Goal: Information Seeking & Learning: Learn about a topic

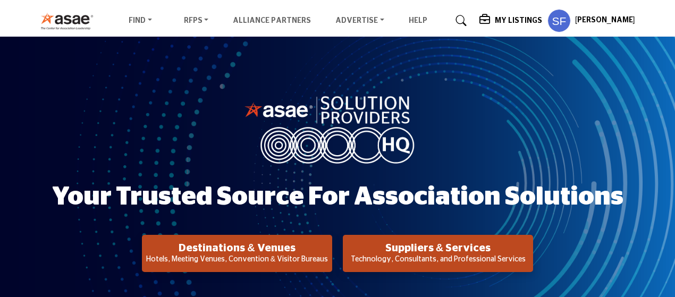
click at [432, 253] on h2 "Suppliers & Services" at bounding box center [438, 248] width 184 height 13
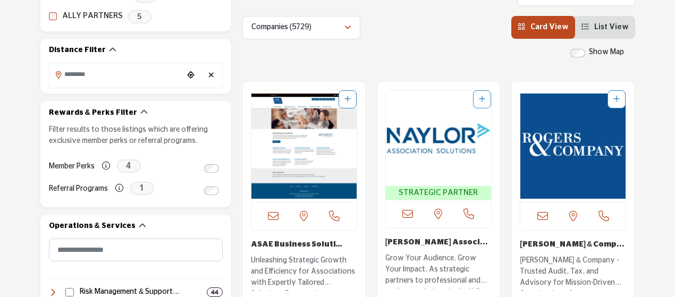
scroll to position [124, 0]
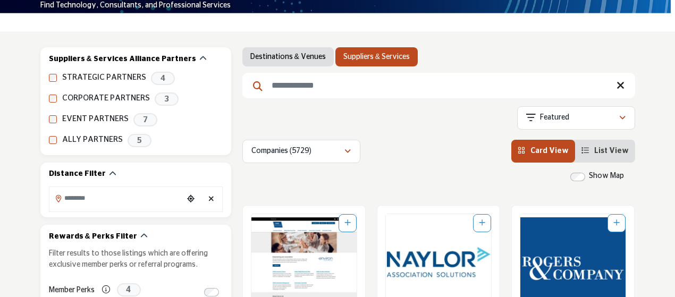
click at [326, 95] on input "Search Keyword" at bounding box center [438, 85] width 393 height 25
type input "*****"
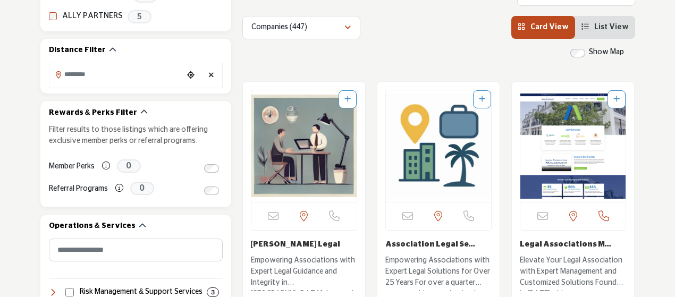
scroll to position [372, 0]
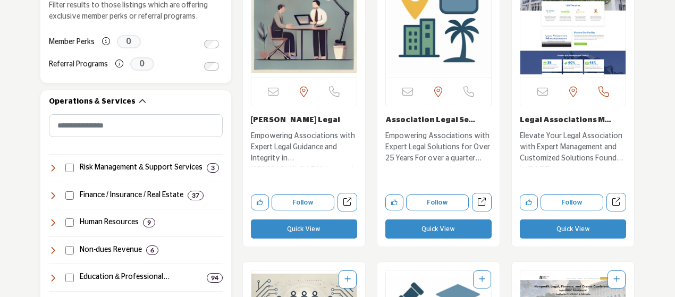
click at [294, 139] on p "Empowering Associations with Expert Legal Guidance and Integrity in [GEOGRAPHIC…" at bounding box center [304, 149] width 106 height 36
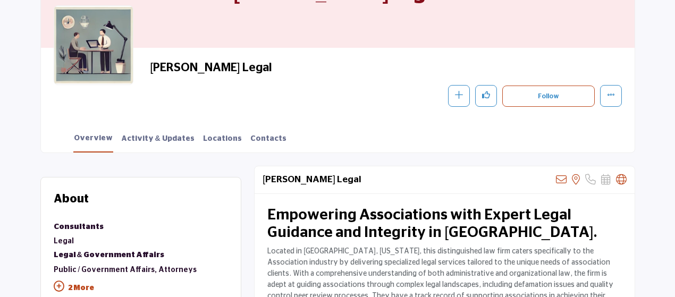
scroll to position [248, 0]
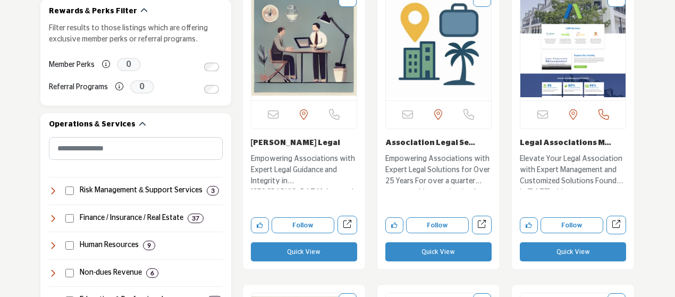
scroll to position [372, 0]
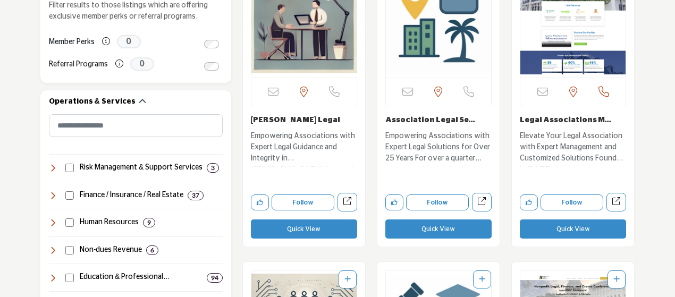
click at [565, 132] on p "Elevate Your Legal Association with Expert Management and Customized Solutions …" at bounding box center [572, 149] width 106 height 36
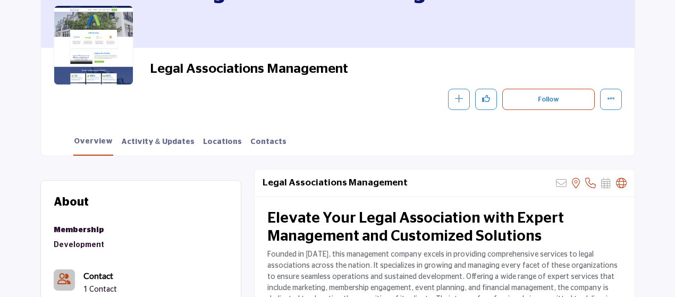
scroll to position [248, 0]
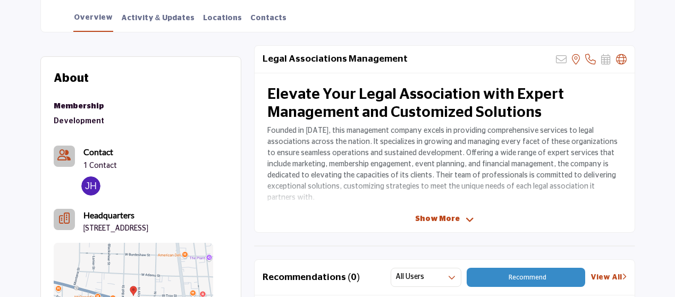
click at [441, 218] on span "Show More" at bounding box center [437, 219] width 45 height 11
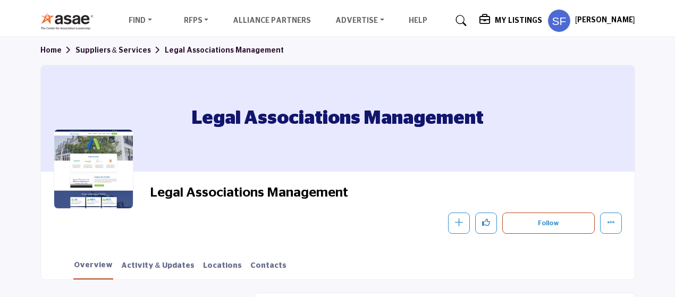
scroll to position [0, 0]
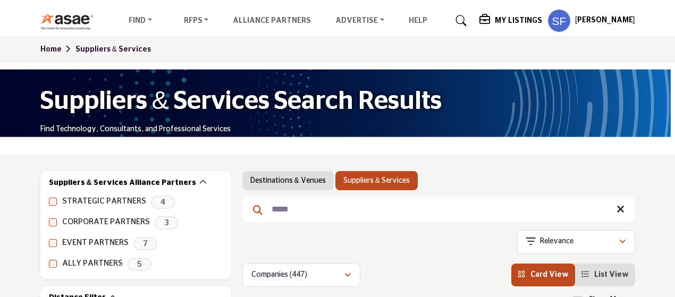
scroll to position [124, 0]
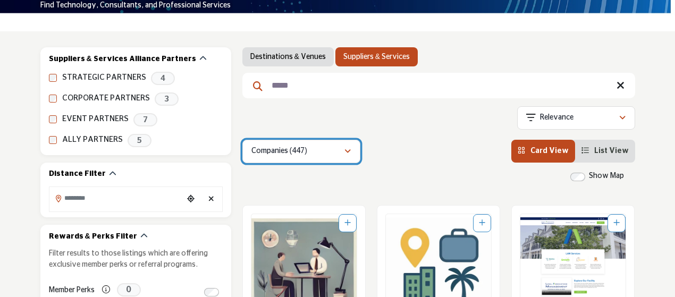
click at [333, 155] on div "Companies (447)" at bounding box center [297, 151] width 92 height 13
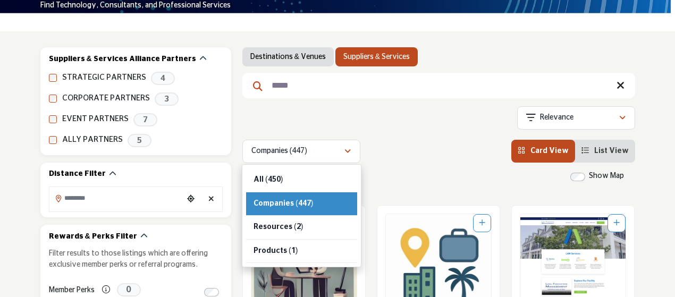
click at [304, 90] on input "*****" at bounding box center [438, 85] width 393 height 25
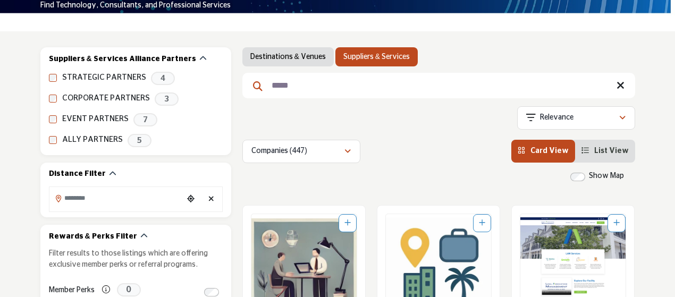
drag, startPoint x: 313, startPoint y: 86, endPoint x: 254, endPoint y: 83, distance: 59.6
click at [254, 83] on form "*****" at bounding box center [438, 85] width 393 height 25
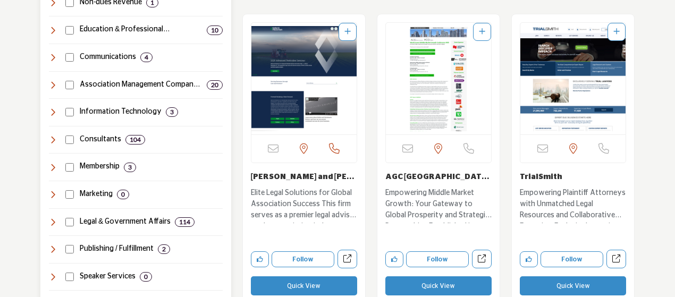
scroll to position [744, 0]
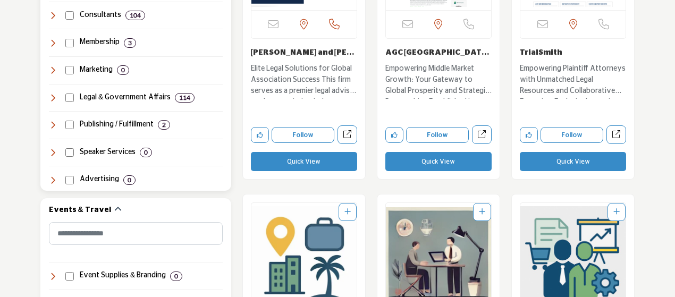
type input "********"
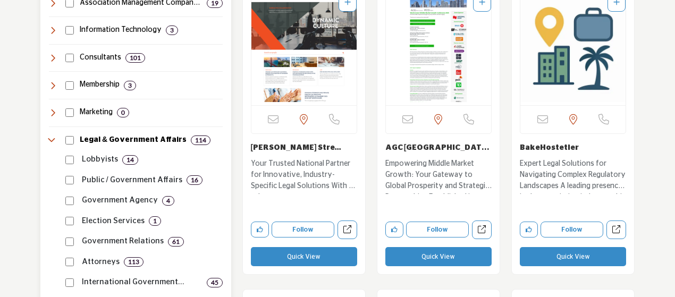
scroll to position [744, 0]
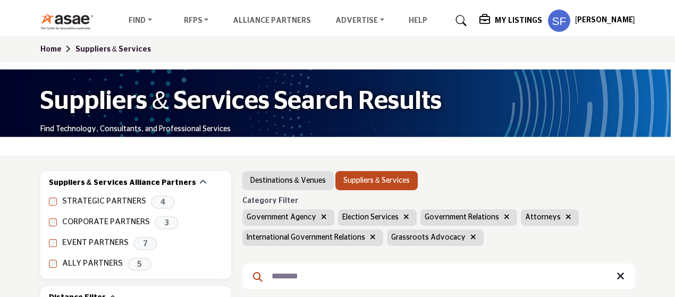
click at [470, 239] on icon "button" at bounding box center [473, 236] width 6 height 7
click at [504, 215] on icon "button" at bounding box center [507, 216] width 6 height 7
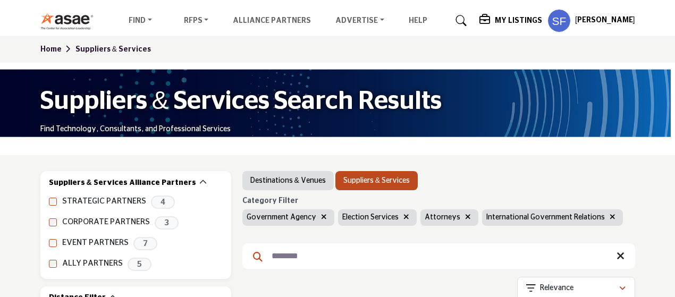
click at [400, 215] on button "button" at bounding box center [406, 217] width 12 height 12
click at [318, 215] on button "button" at bounding box center [324, 217] width 12 height 12
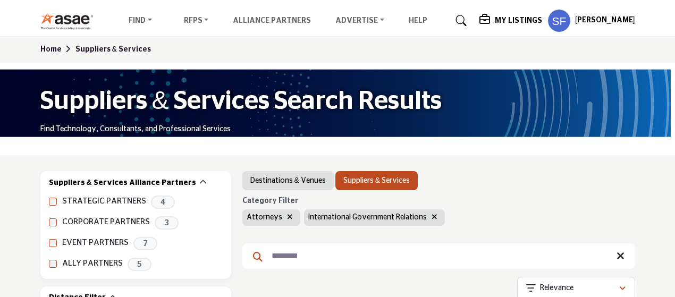
click at [431, 220] on icon "button" at bounding box center [434, 216] width 6 height 7
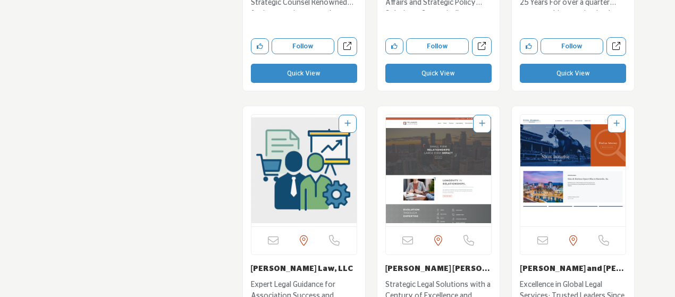
scroll to position [1611, 0]
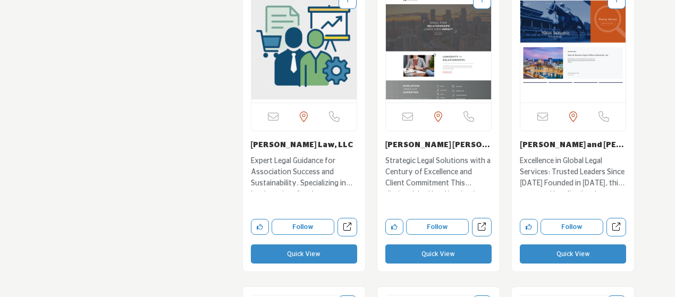
click at [287, 47] on img "Open Listing in new tab" at bounding box center [303, 47] width 105 height 112
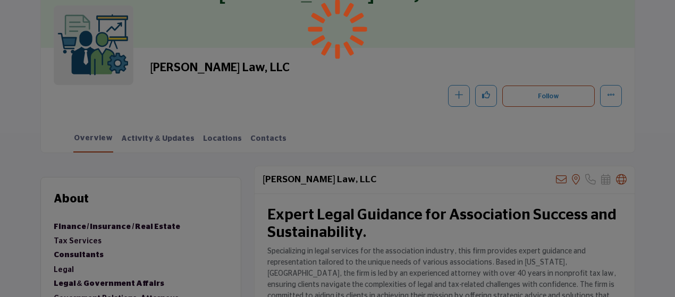
scroll to position [248, 0]
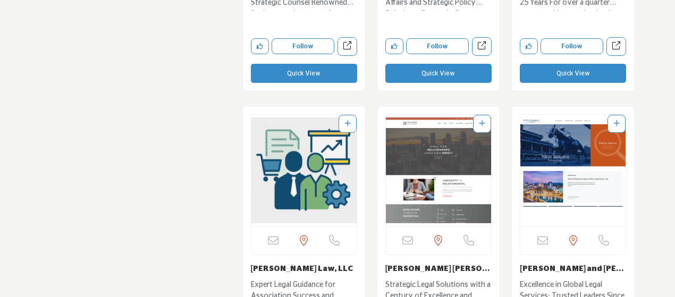
scroll to position [1611, 0]
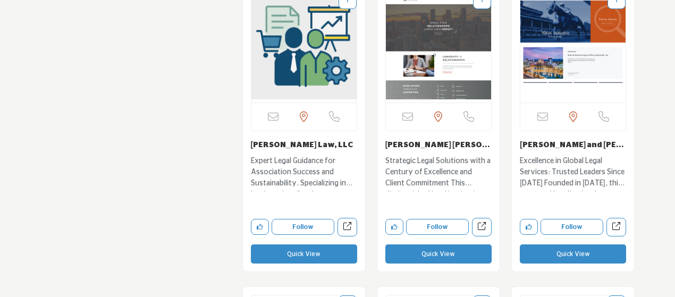
click at [435, 35] on img "Open Listing in new tab" at bounding box center [438, 47] width 105 height 112
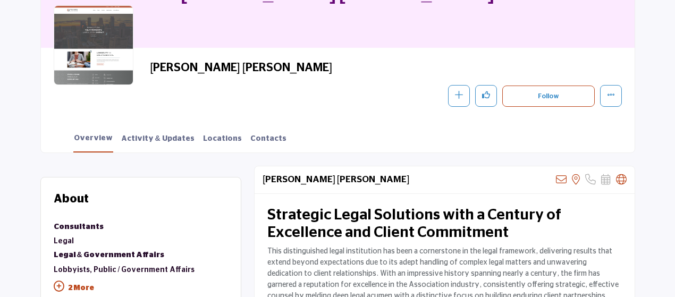
scroll to position [248, 0]
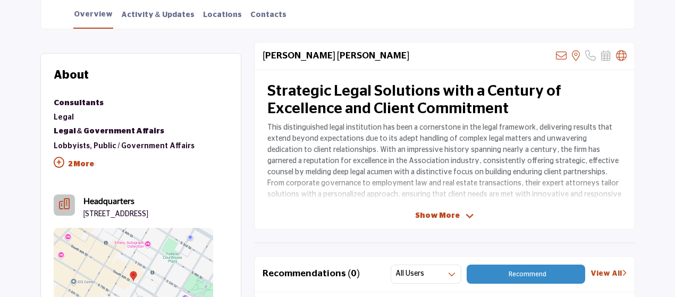
click at [441, 218] on span "Show More" at bounding box center [437, 215] width 45 height 11
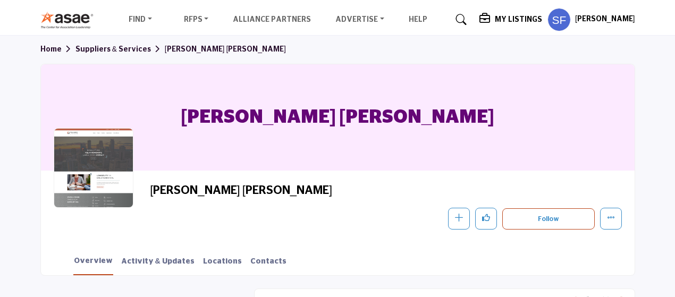
scroll to position [0, 0]
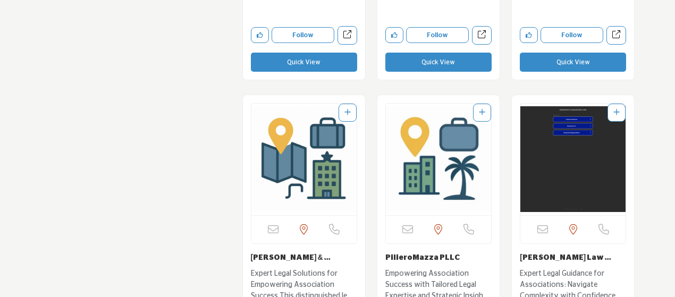
scroll to position [2231, 0]
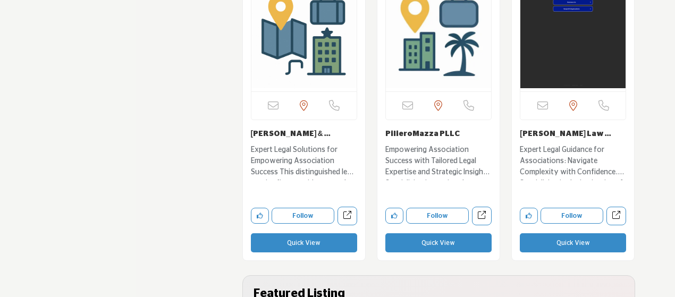
click at [554, 58] on img "Open Listing in new tab" at bounding box center [572, 36] width 105 height 112
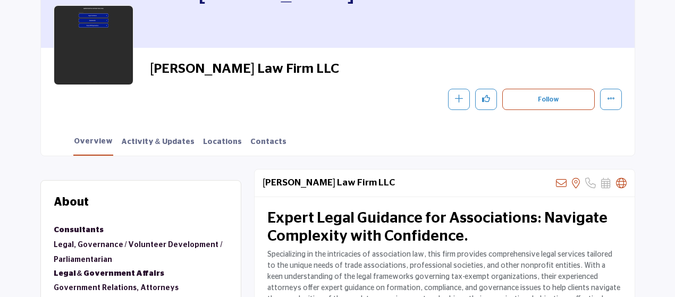
scroll to position [248, 0]
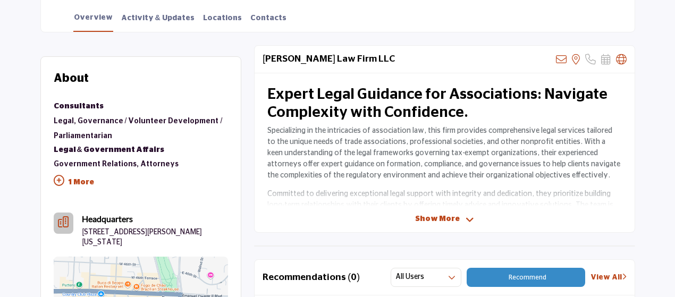
click at [443, 219] on span "Show More" at bounding box center [437, 219] width 45 height 11
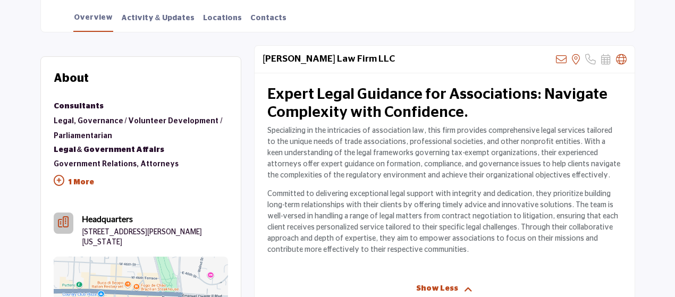
click at [411, 101] on h2 "Expert Legal Guidance for Associations: Navigate Complexity with Confidence." at bounding box center [444, 104] width 354 height 36
click at [343, 55] on h2 "Bruce R Hopkins Law Firm LLC" at bounding box center [328, 59] width 132 height 11
click at [623, 58] on icon at bounding box center [621, 59] width 11 height 11
click at [620, 59] on icon at bounding box center [621, 59] width 11 height 11
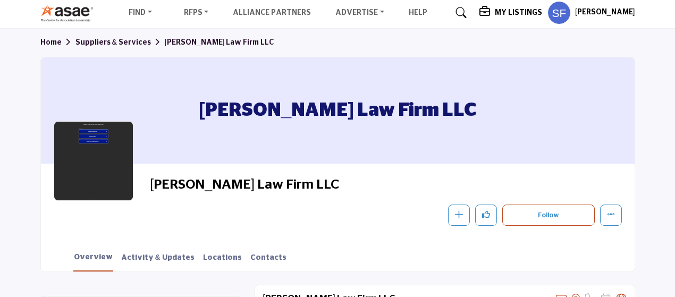
scroll to position [0, 0]
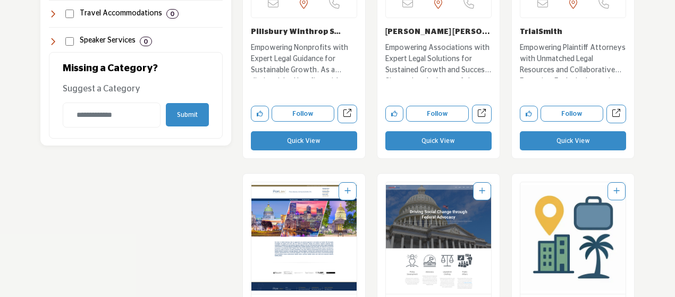
scroll to position [1239, 0]
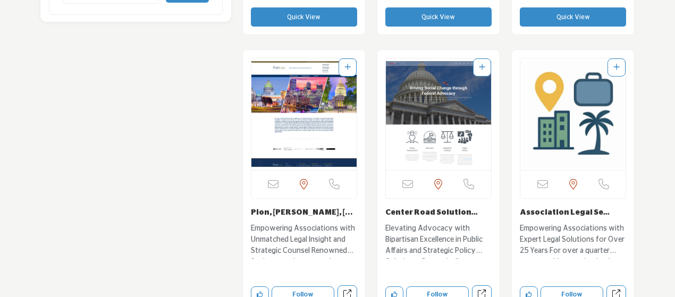
click at [303, 104] on img "Open Listing in new tab" at bounding box center [303, 114] width 105 height 112
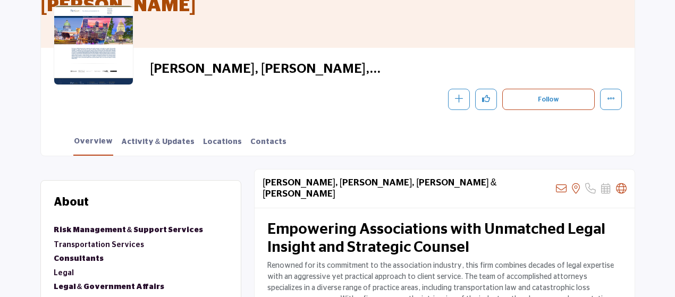
scroll to position [248, 0]
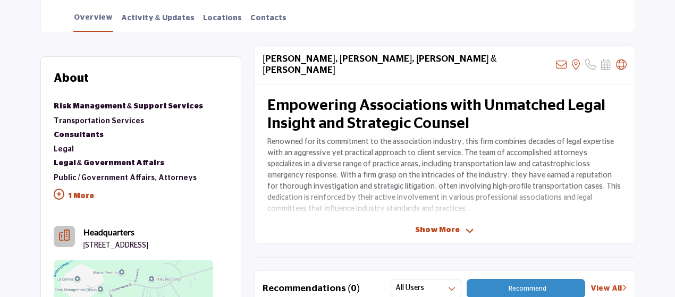
click at [438, 225] on span "Show More" at bounding box center [437, 230] width 45 height 11
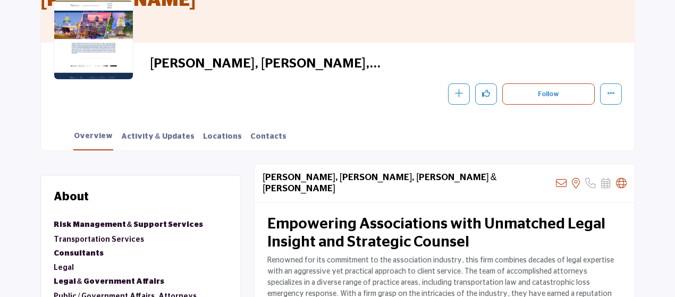
scroll to position [124, 0]
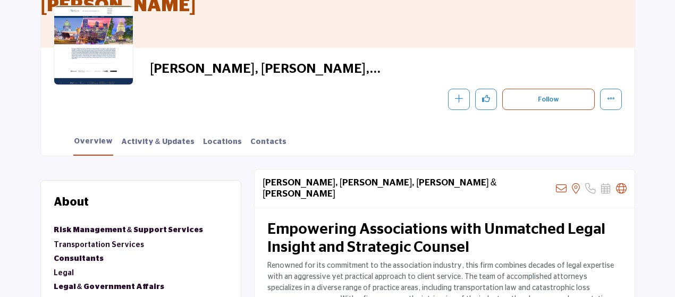
click at [626, 181] on div "Pion, Nerone, Girman, Winslow & Smith, P.C. Sorry, but we don't have an email a…" at bounding box center [443, 188] width 379 height 39
click at [620, 183] on icon at bounding box center [621, 188] width 11 height 11
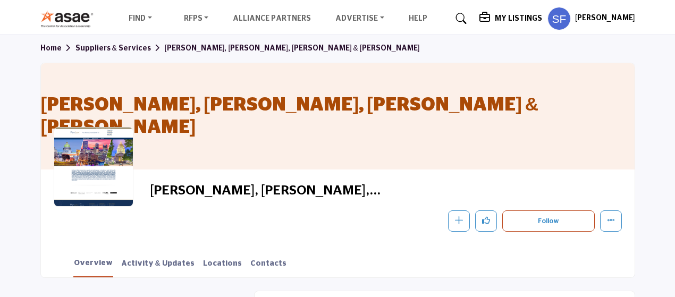
scroll to position [0, 0]
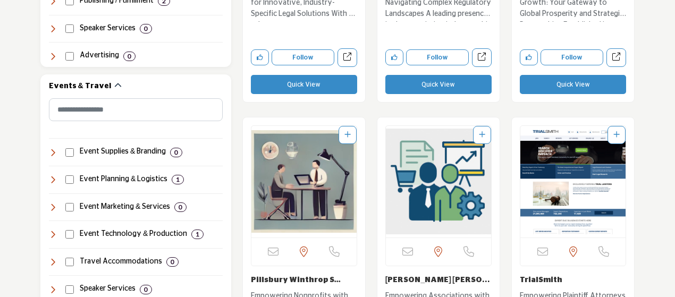
scroll to position [991, 0]
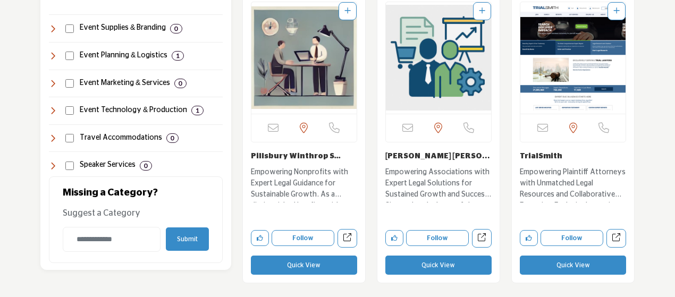
click at [450, 94] on img "Open Listing in new tab" at bounding box center [438, 58] width 105 height 112
